Goal: Information Seeking & Learning: Find specific page/section

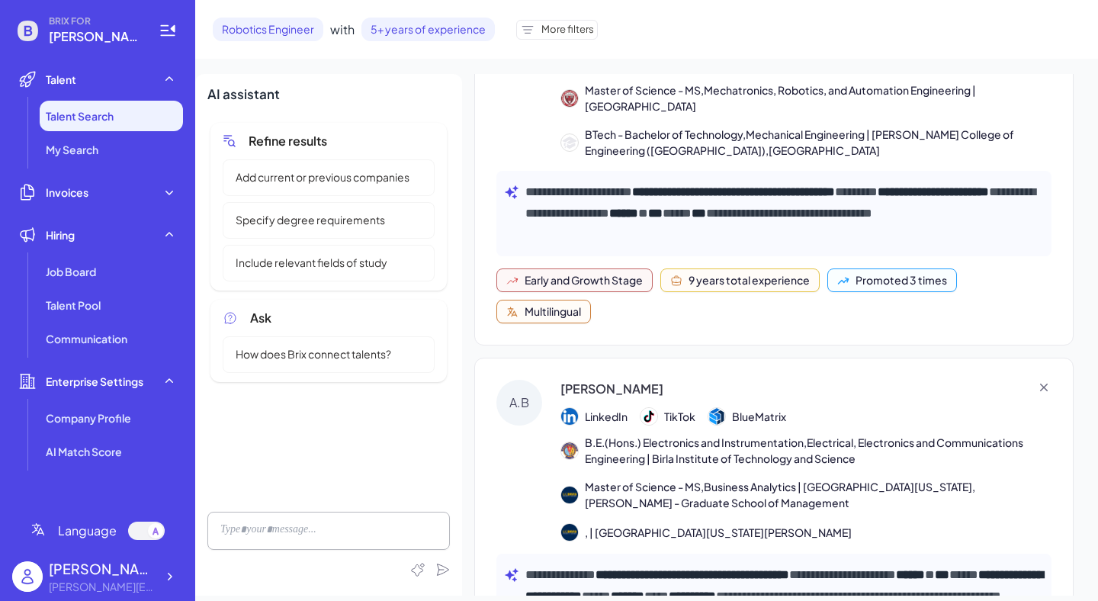
scroll to position [422, 0]
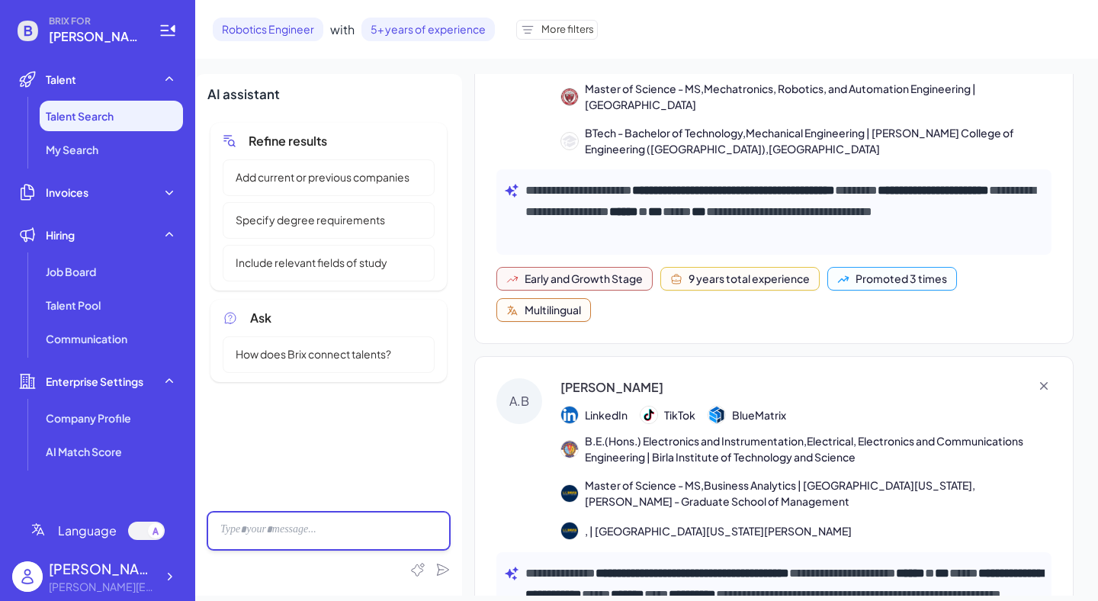
click at [296, 534] on div at bounding box center [328, 531] width 242 height 38
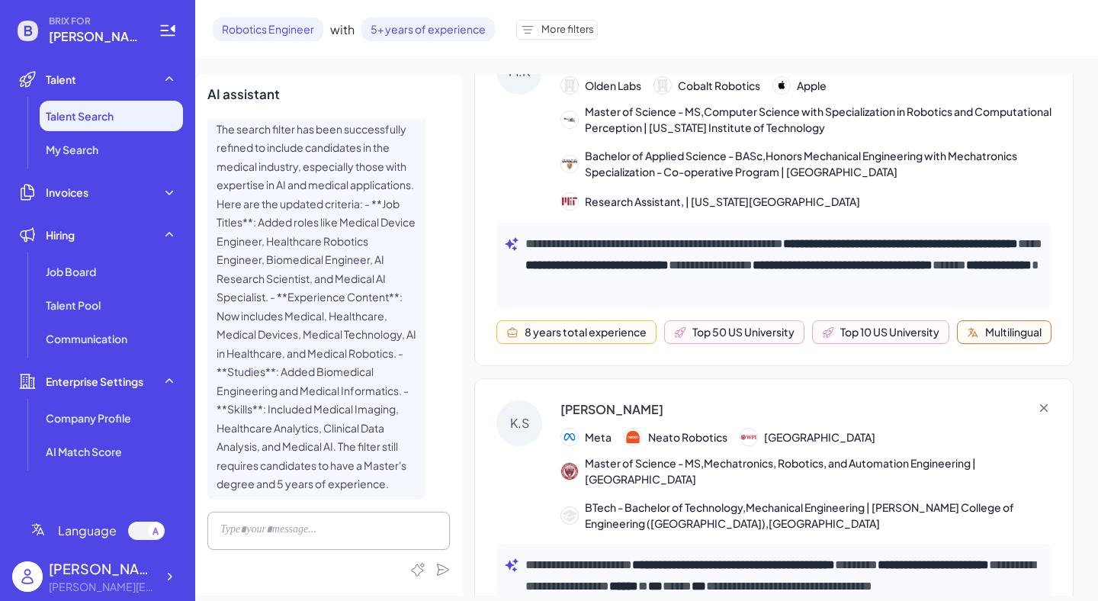
scroll to position [0, 0]
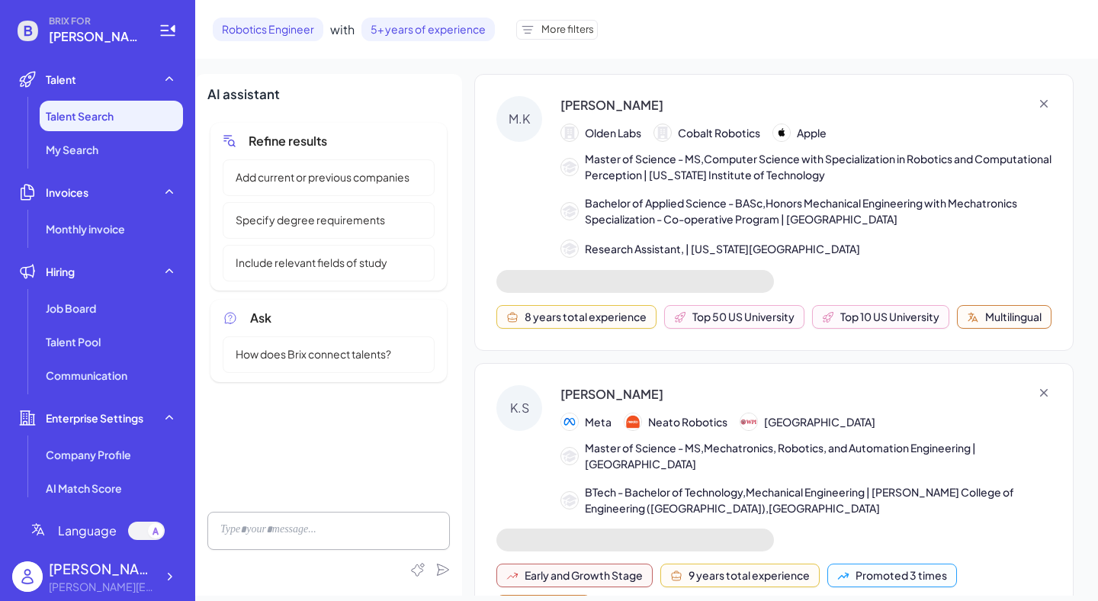
click at [281, 27] on span "Robotics Engineer" at bounding box center [268, 30] width 111 height 24
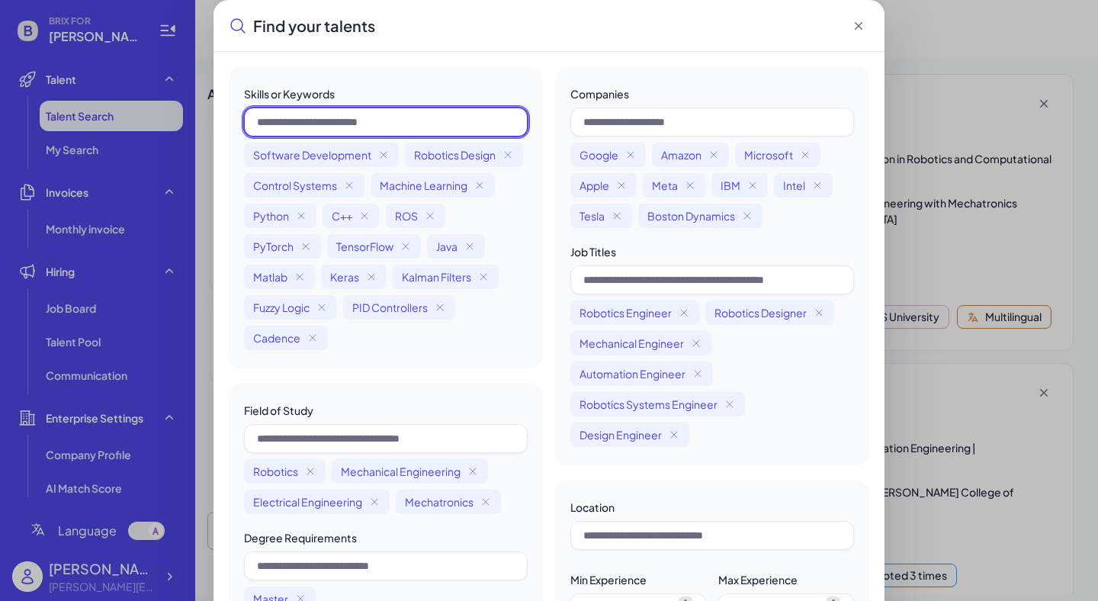
click at [291, 124] on input "text" at bounding box center [386, 122] width 284 height 29
type input "*"
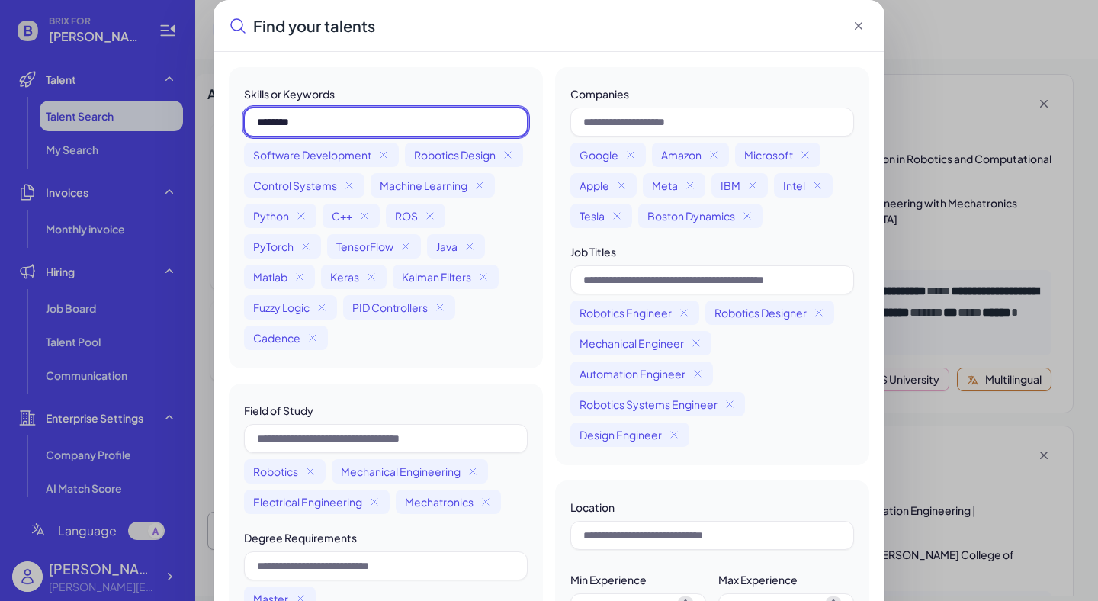
type input "*******"
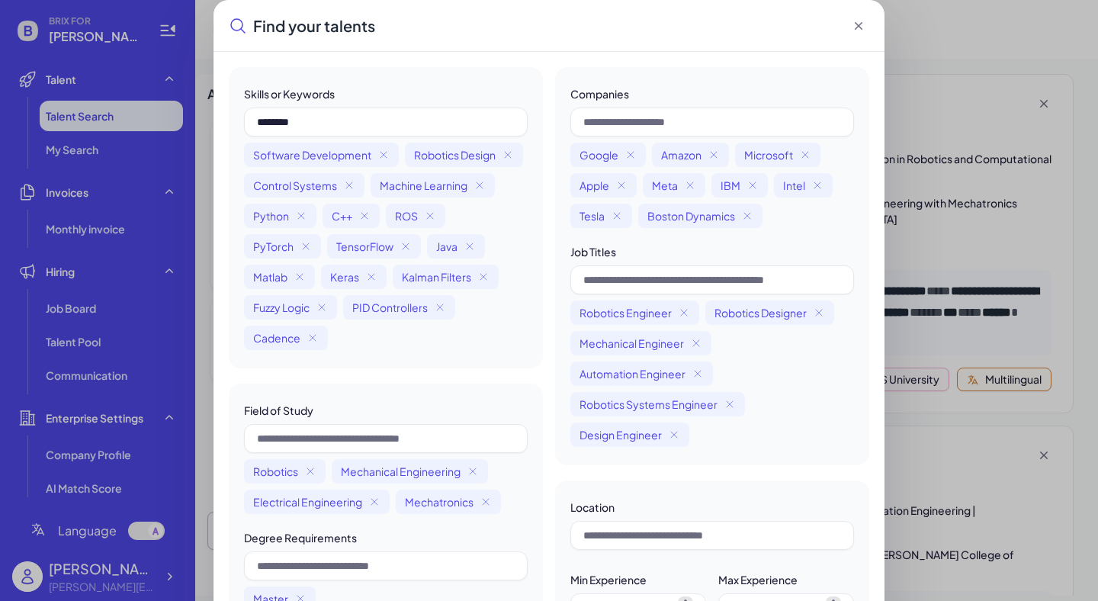
click at [859, 19] on icon at bounding box center [858, 25] width 15 height 15
